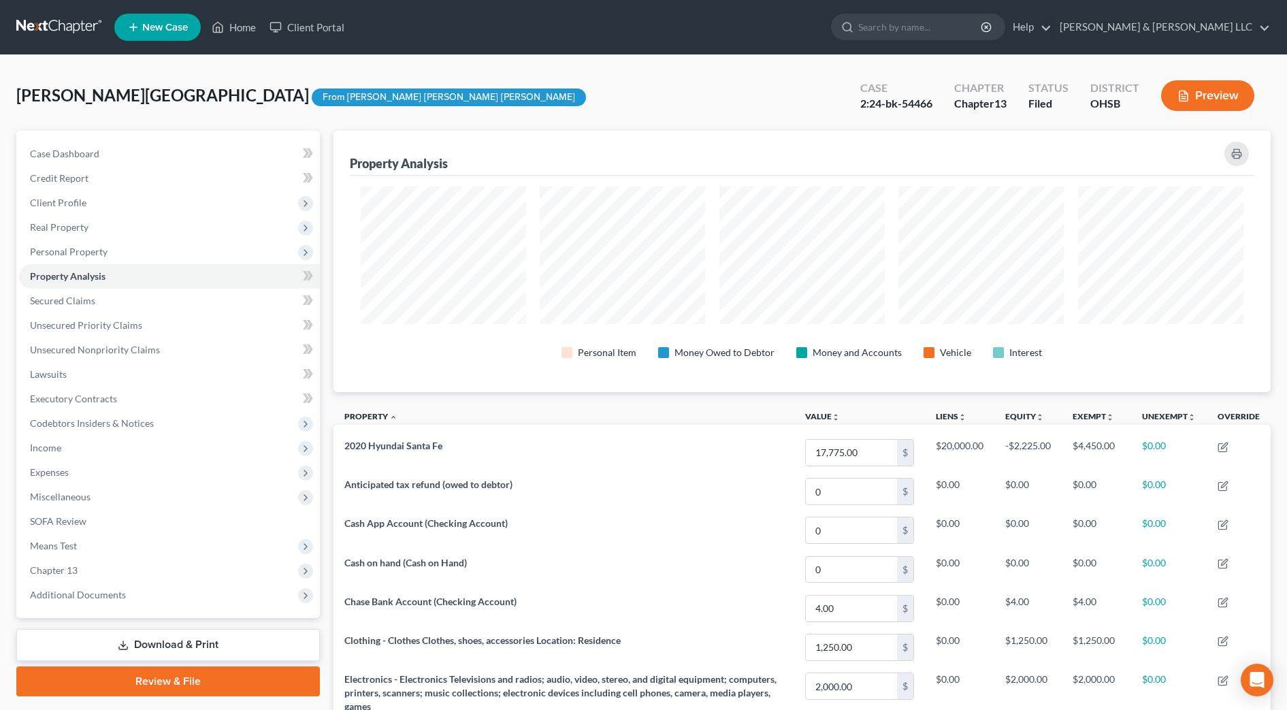
scroll to position [261, 938]
click at [957, 33] on input "search" at bounding box center [920, 26] width 125 height 25
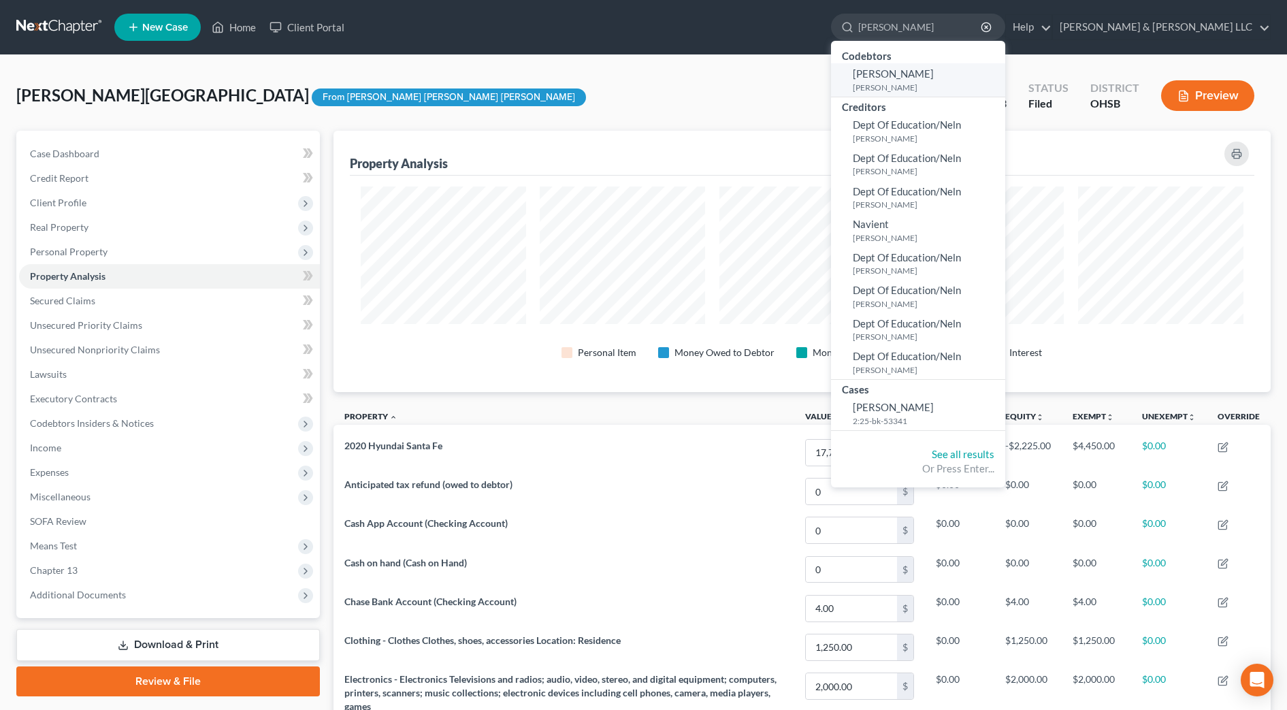
type input "[PERSON_NAME]"
click at [966, 85] on small "[PERSON_NAME]" at bounding box center [927, 88] width 149 height 12
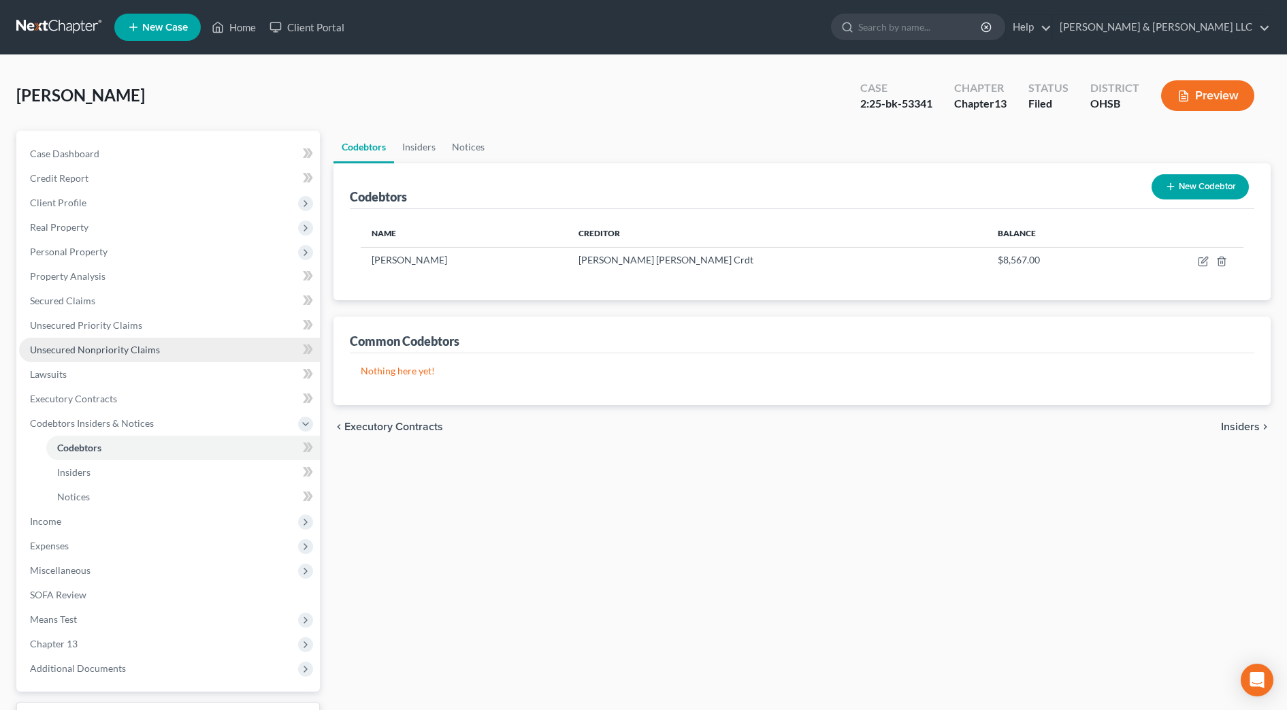
click at [153, 342] on link "Unsecured Nonpriority Claims" at bounding box center [169, 350] width 301 height 25
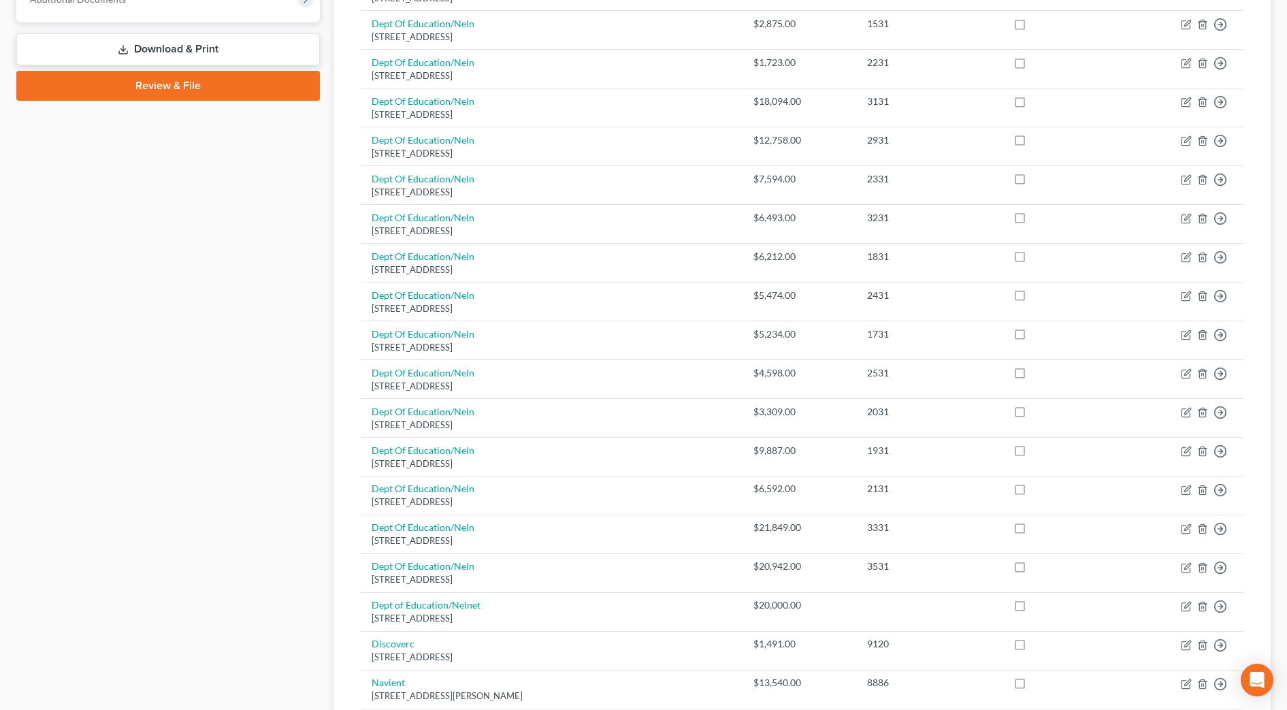
scroll to position [85, 0]
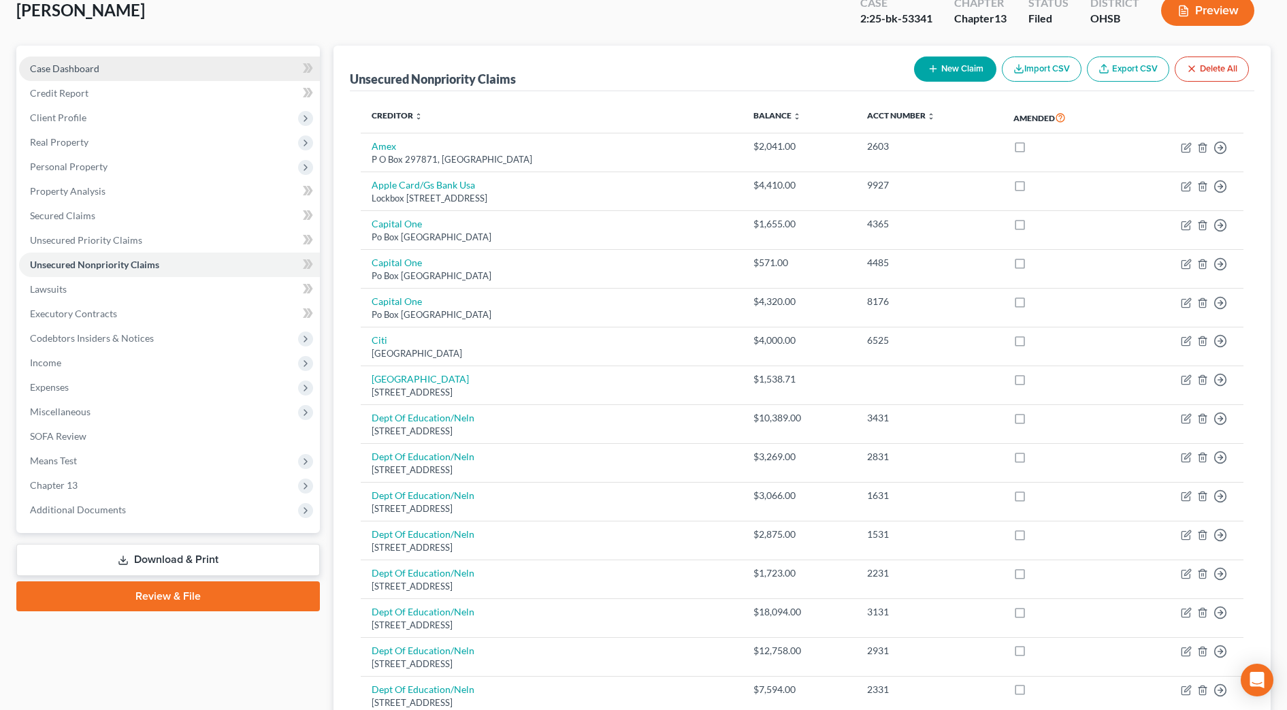
click at [56, 74] on link "Case Dashboard" at bounding box center [169, 68] width 301 height 25
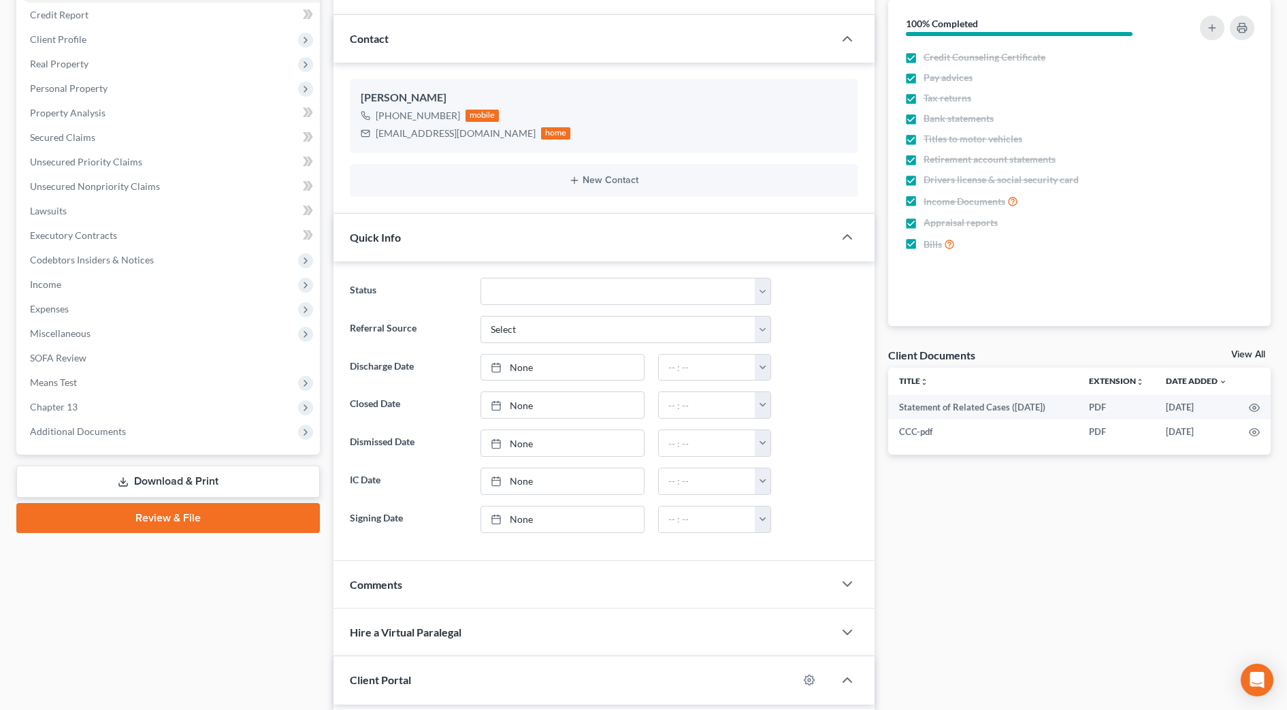
scroll to position [340, 0]
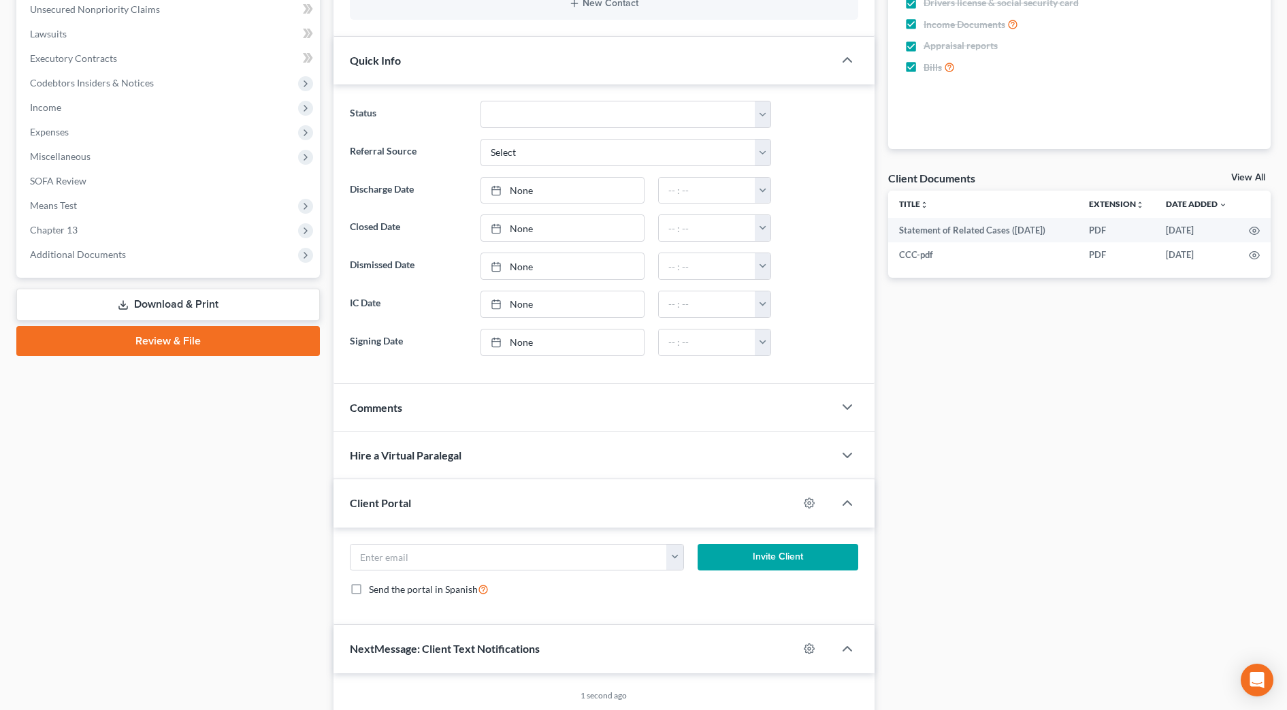
click at [387, 399] on div "Comments" at bounding box center [584, 407] width 500 height 47
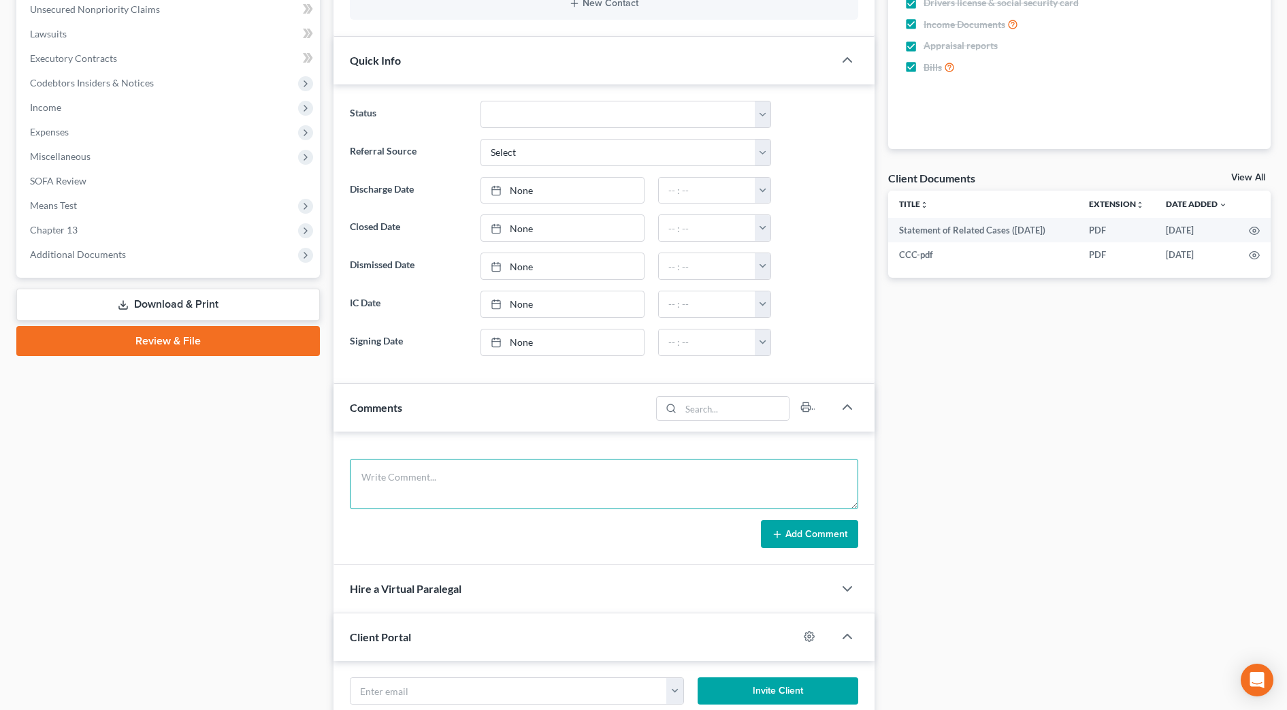
click at [402, 473] on textarea at bounding box center [604, 484] width 508 height 50
paste textarea "The following transaction was received from ^[PERSON_NAME] on [DATE] 4:56 PM ED…"
type textarea "The following transaction was received from ^[PERSON_NAME] on [DATE] 4:56 PM ED…"
click at [802, 527] on button "Add Comment" at bounding box center [809, 534] width 97 height 29
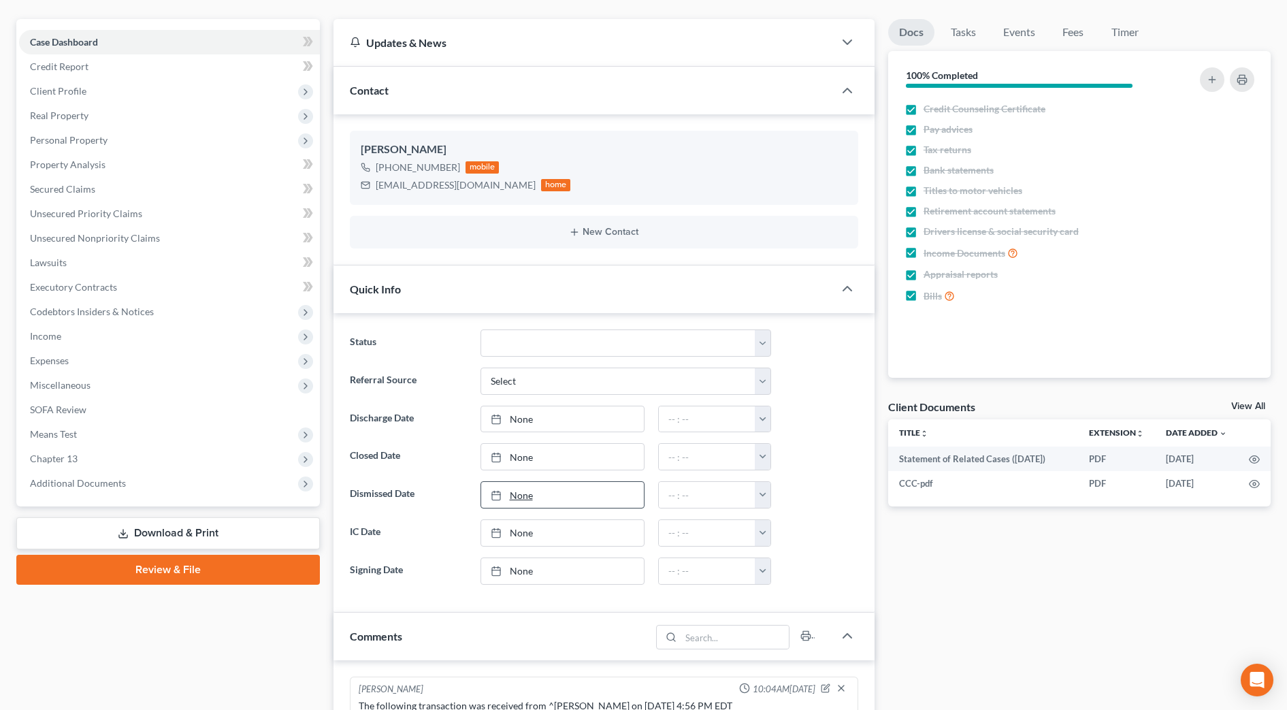
scroll to position [0, 0]
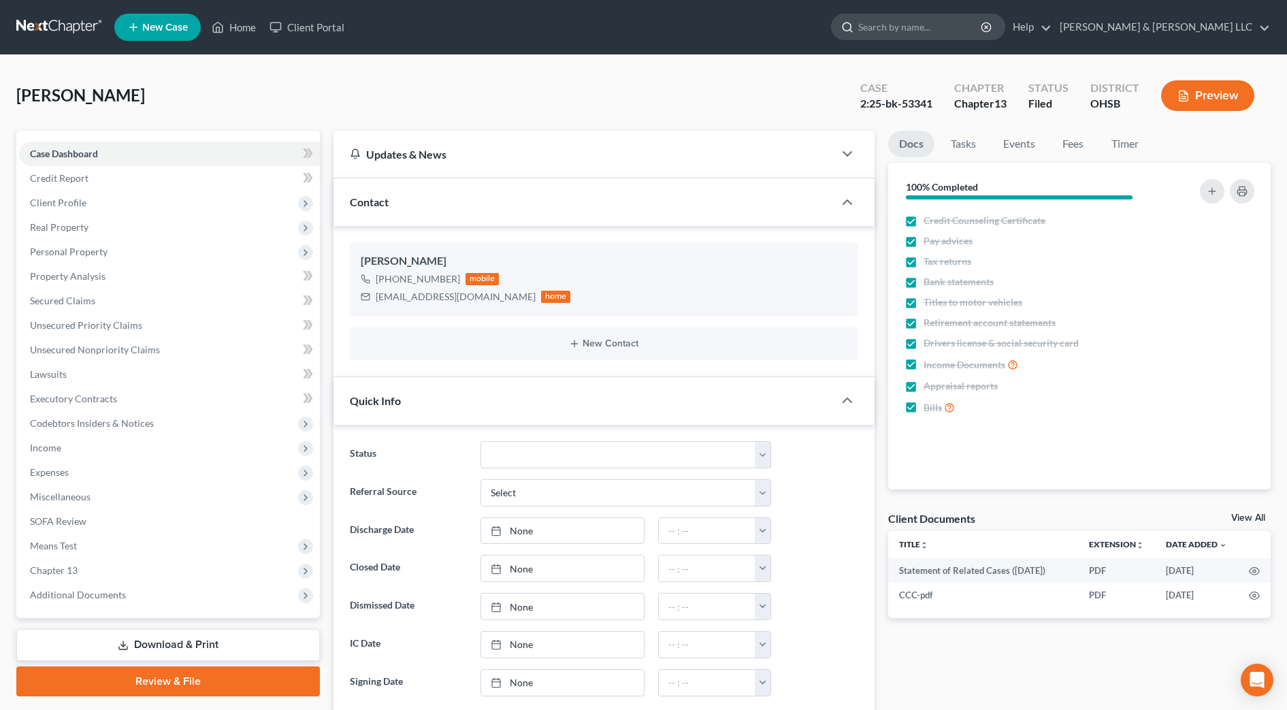
click at [941, 29] on input "search" at bounding box center [920, 26] width 125 height 25
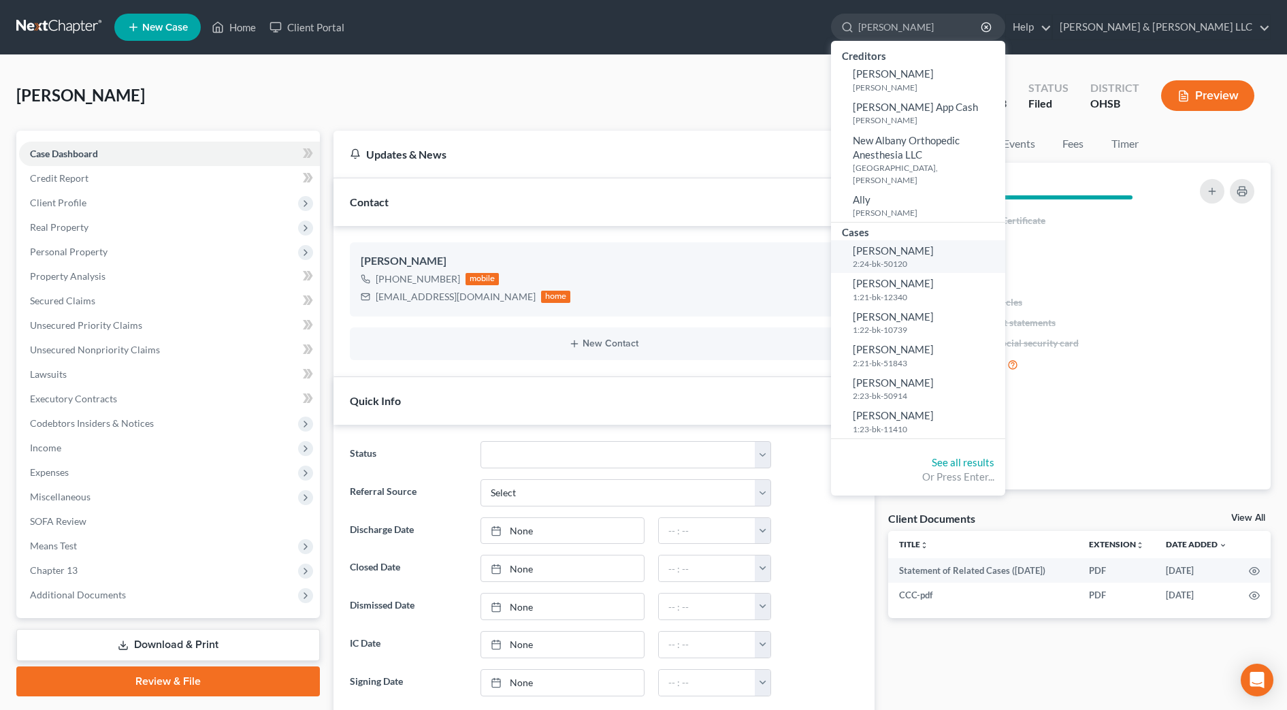
type input "[PERSON_NAME]"
click at [934, 244] on span "[PERSON_NAME]" at bounding box center [893, 250] width 81 height 12
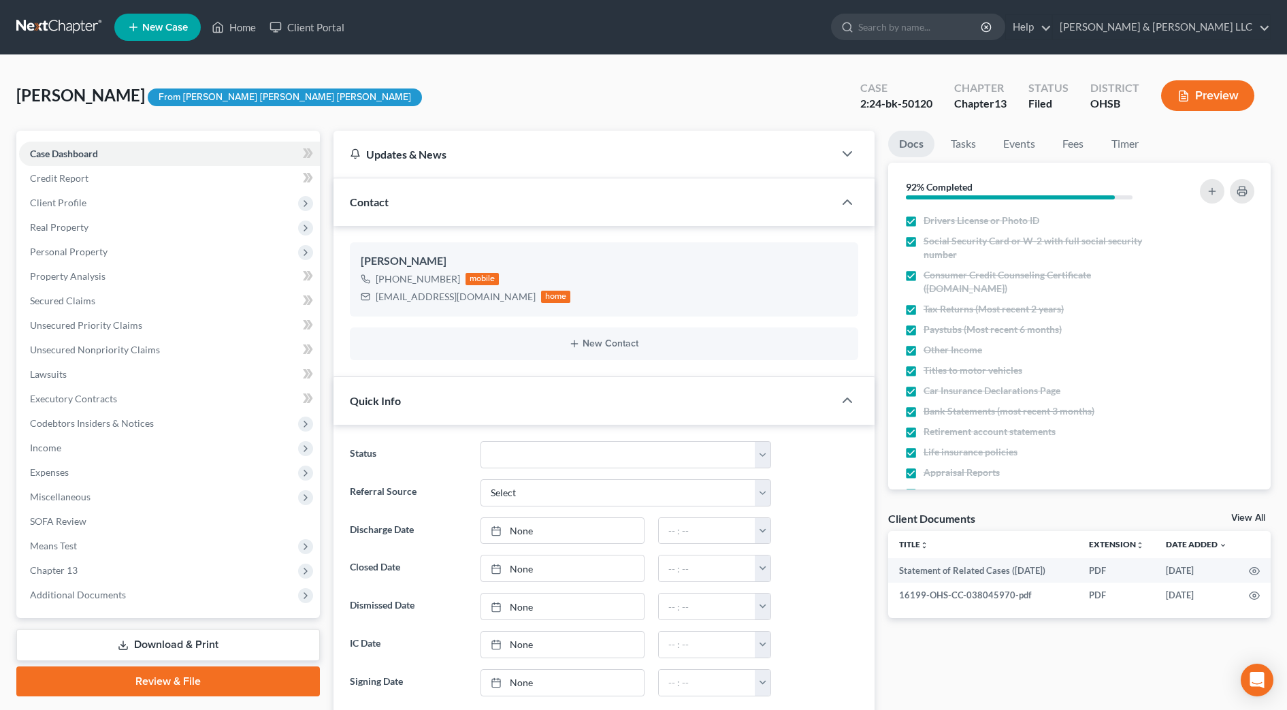
scroll to position [283, 0]
click at [47, 587] on span "Additional Documents" at bounding box center [169, 595] width 301 height 25
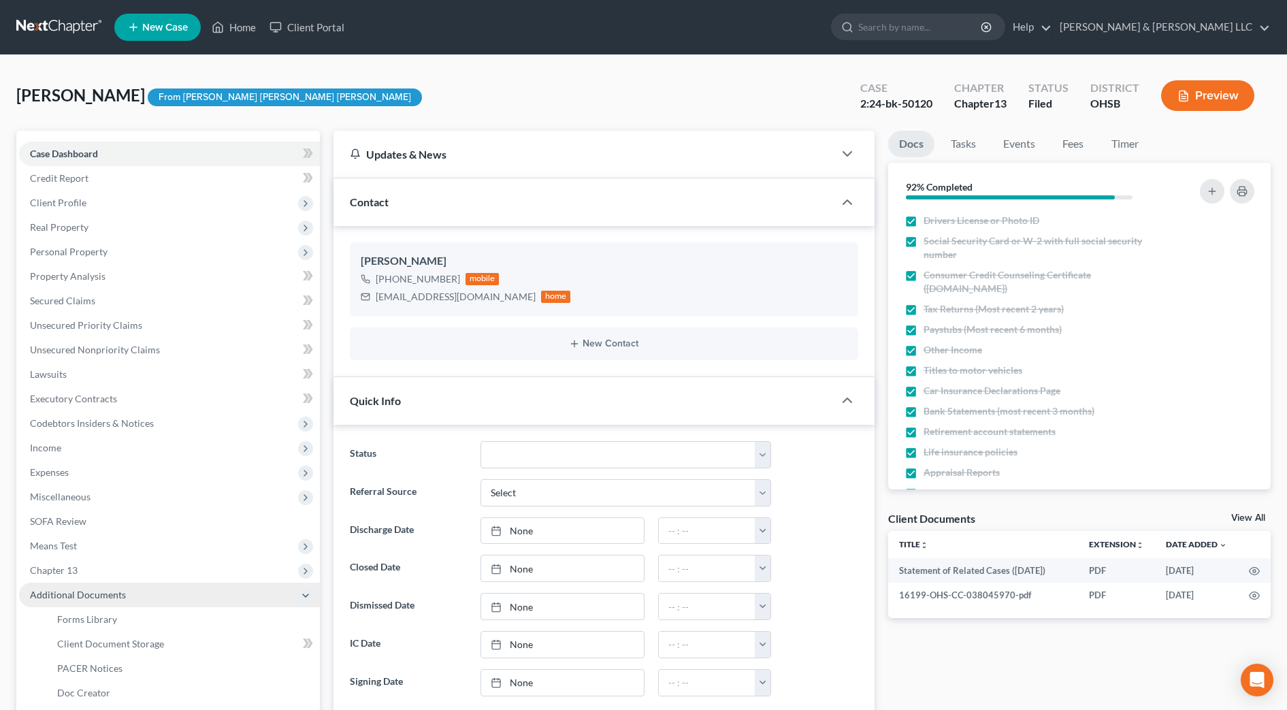
scroll to position [85, 0]
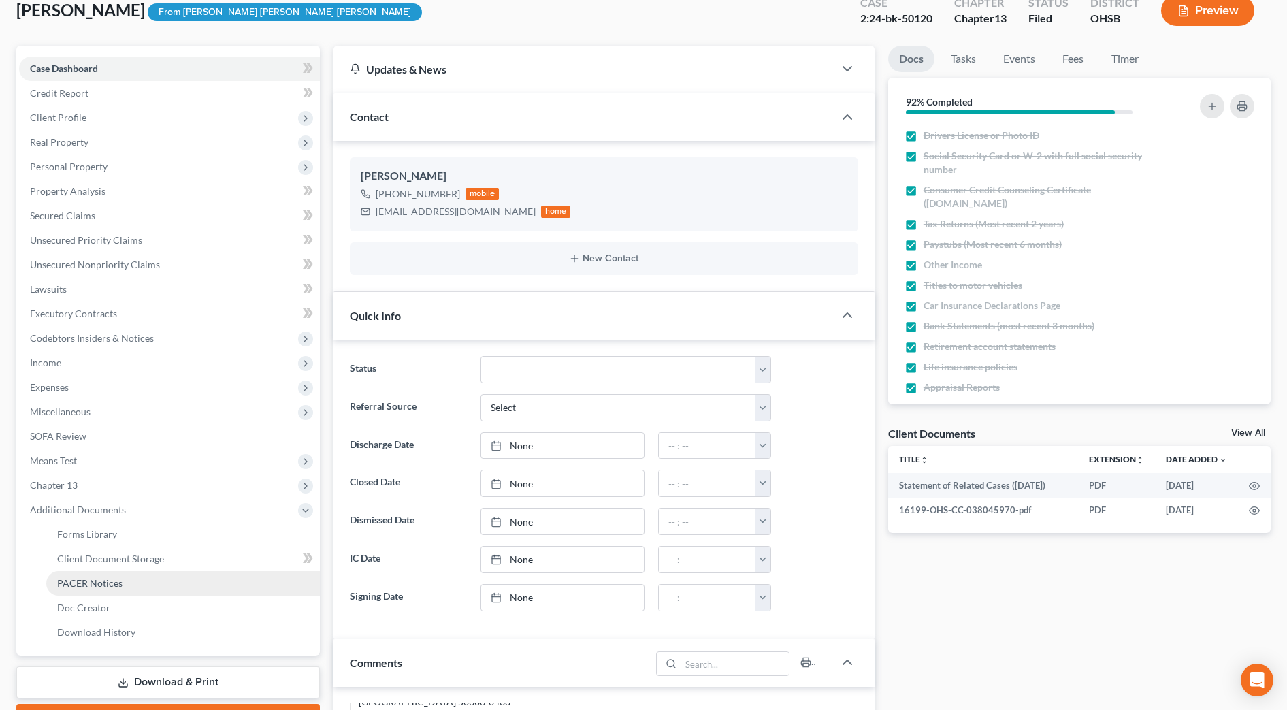
click at [50, 585] on link "PACER Notices" at bounding box center [183, 583] width 274 height 25
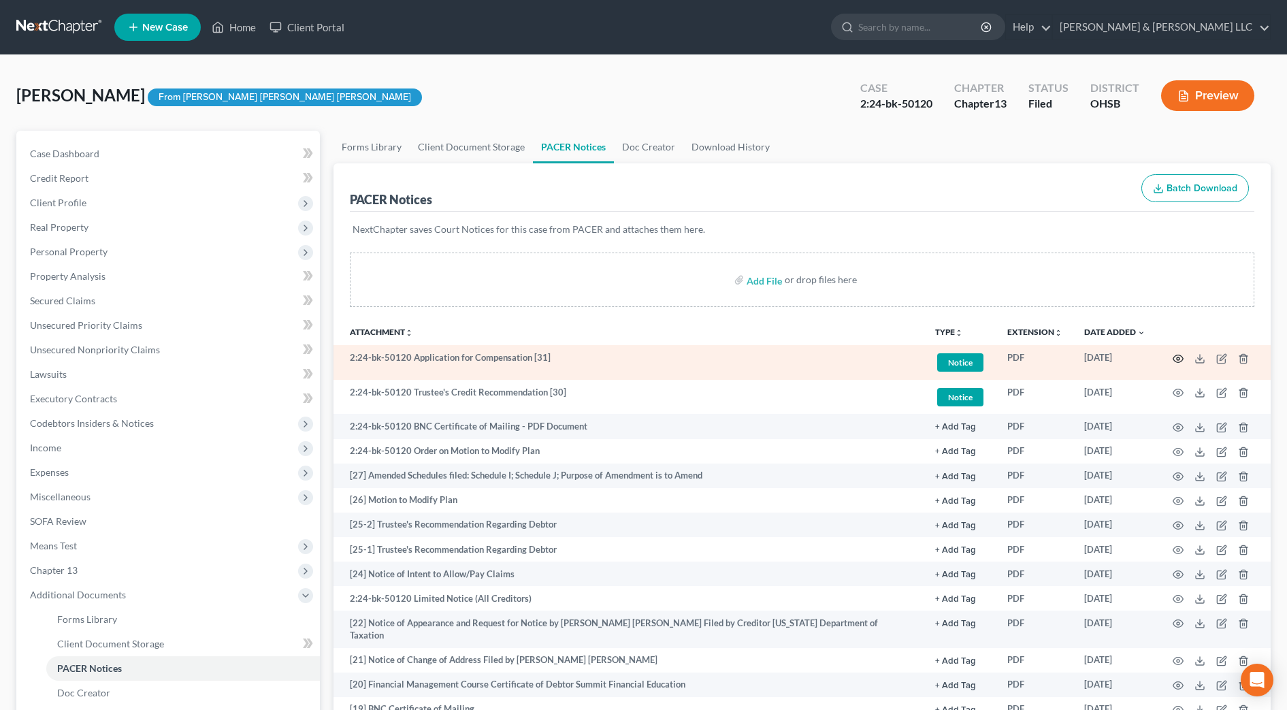
click at [1173, 359] on icon "button" at bounding box center [1178, 358] width 10 height 7
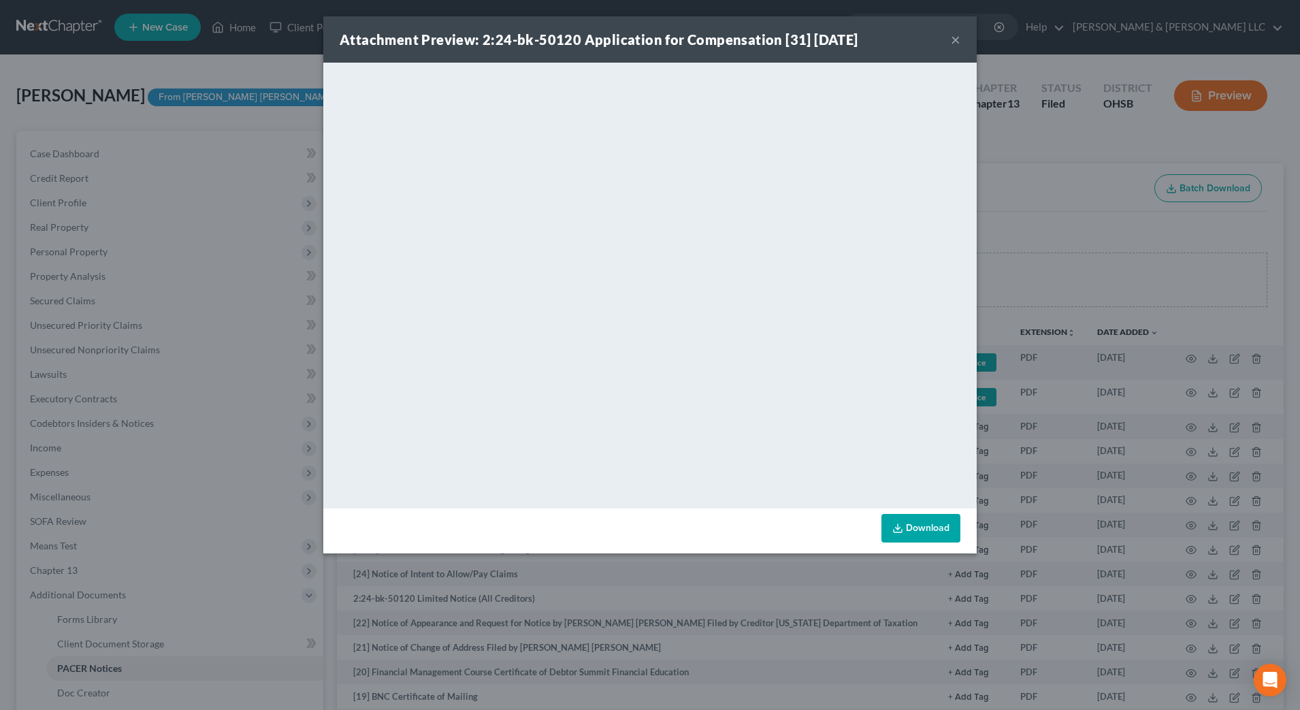
click at [952, 42] on button "×" at bounding box center [956, 39] width 10 height 16
